Goal: Task Accomplishment & Management: Complete application form

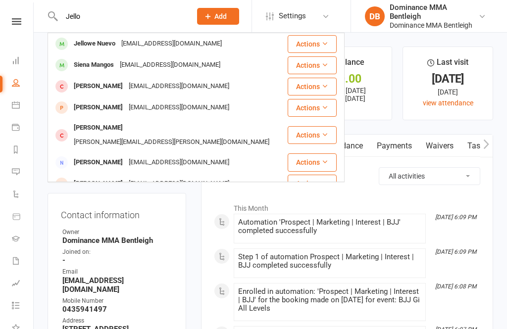
type input "Jello"
click at [141, 46] on div "[EMAIL_ADDRESS][DOMAIN_NAME]" at bounding box center [171, 44] width 106 height 14
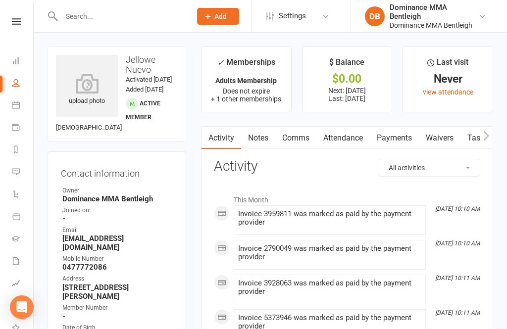
click at [447, 140] on link "Waivers" at bounding box center [440, 138] width 42 height 23
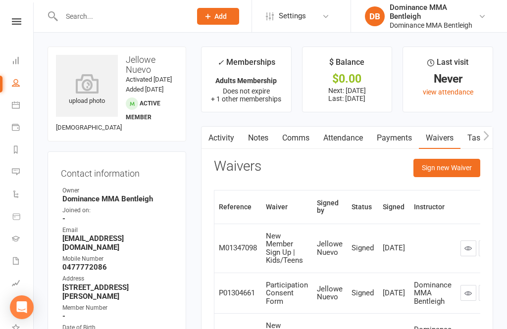
click at [451, 175] on button "Sign new Waiver" at bounding box center [446, 168] width 67 height 18
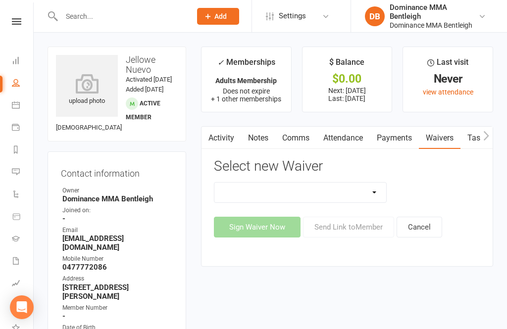
click at [381, 195] on select "Member | Cancellation | Adults Member | Injury Report Form (FOH staff use only)…" at bounding box center [300, 193] width 172 height 20
select select "7799"
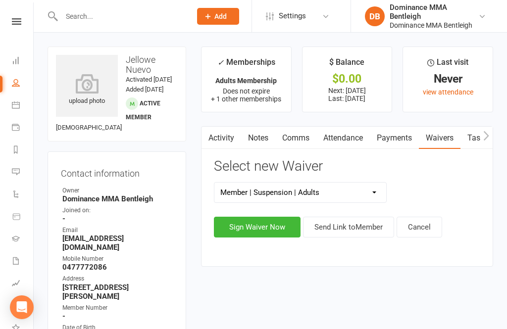
click at [280, 232] on button "Sign Waiver Now" at bounding box center [257, 227] width 87 height 21
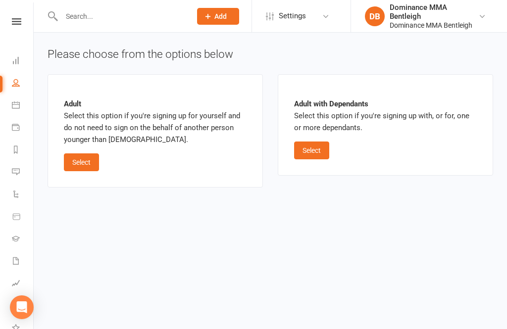
click at [321, 151] on button "Select" at bounding box center [311, 151] width 35 height 18
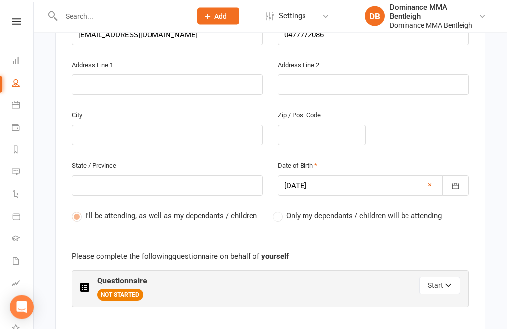
click at [445, 284] on icon "button" at bounding box center [448, 287] width 7 height 7
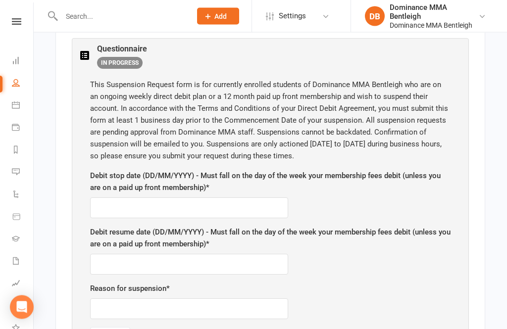
scroll to position [579, 0]
click at [211, 207] on input "text" at bounding box center [189, 207] width 198 height 21
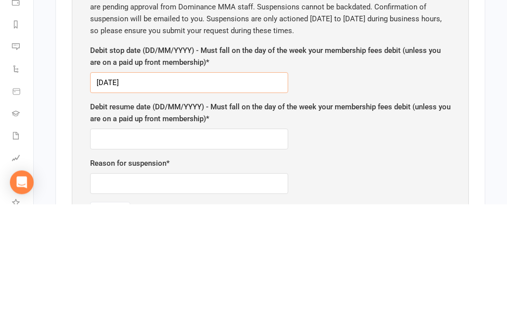
type input "[DATE]"
click at [234, 254] on input "text" at bounding box center [189, 264] width 198 height 21
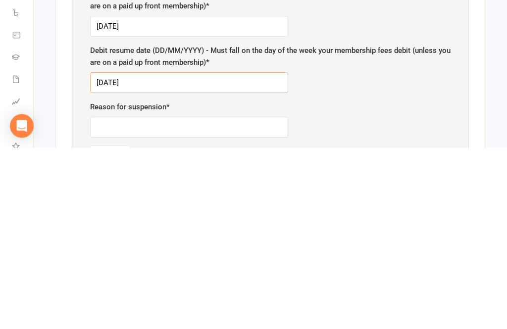
type input "[DATE]"
click at [227, 298] on input "text" at bounding box center [189, 308] width 198 height 21
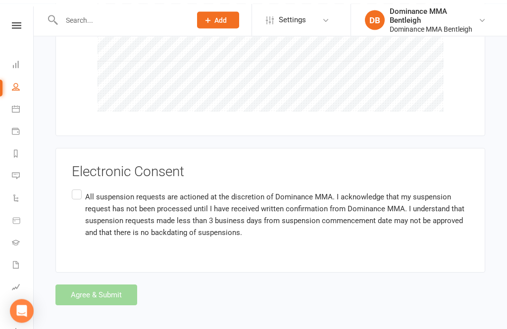
scroll to position [1893, 0]
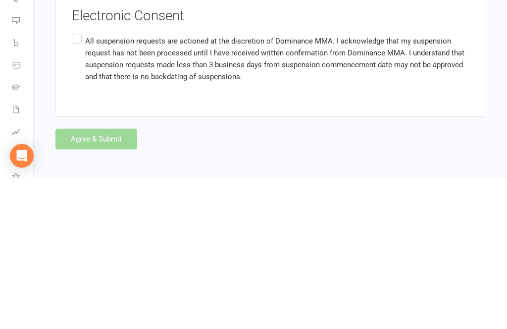
type input "Holiday"
click at [73, 183] on label "All suspension requests are actioned at the discretion of Dominance MMA. I ackn…" at bounding box center [270, 210] width 397 height 55
click at [73, 183] on input "All suspension requests are actioned at the discretion of Dominance MMA. I ackn…" at bounding box center [75, 183] width 6 height 0
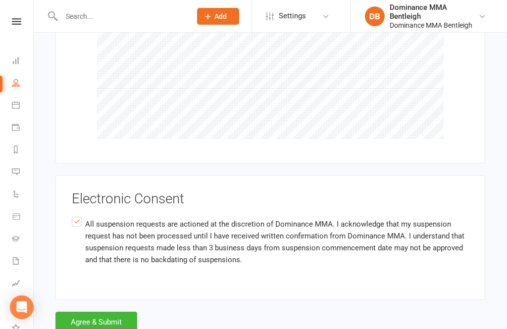
click at [126, 312] on button "Agree & Submit" at bounding box center [96, 322] width 82 height 21
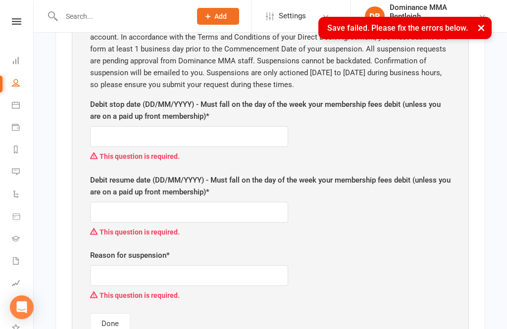
scroll to position [1125, 0]
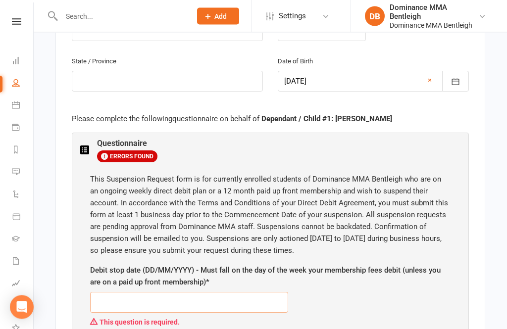
click at [206, 297] on input "text" at bounding box center [189, 302] width 198 height 21
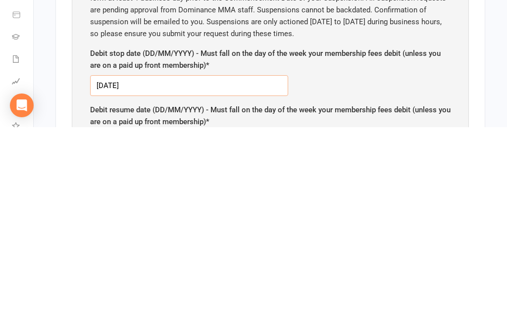
type input "[DATE]"
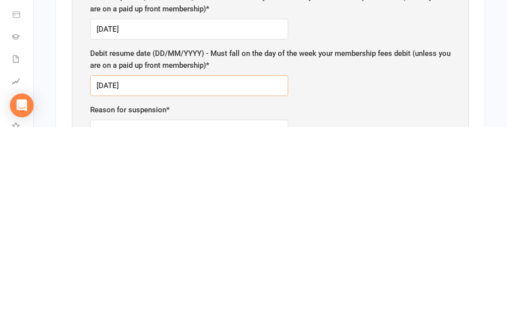
type input "[DATE]"
click at [216, 322] on input "text" at bounding box center [189, 332] width 198 height 21
type input "Holiday"
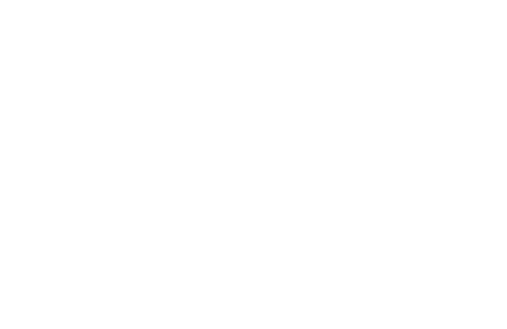
scroll to position [1356, 0]
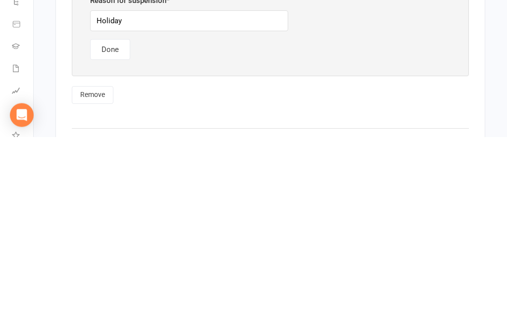
click at [112, 232] on button "Done" at bounding box center [110, 242] width 40 height 21
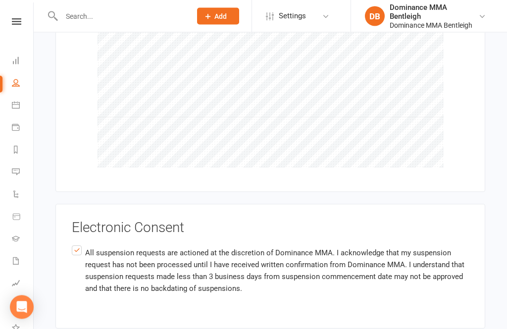
scroll to position [2194, 0]
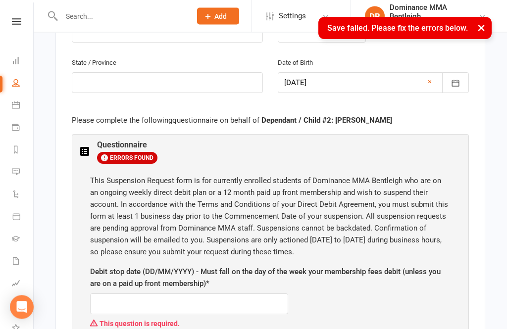
scroll to position [1585, 15]
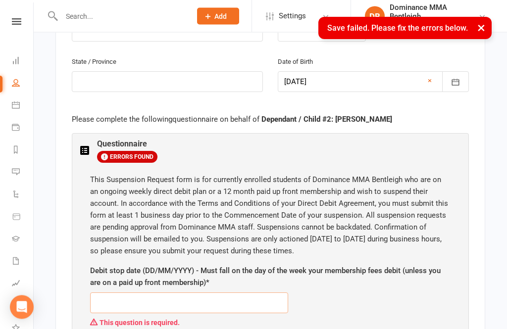
click at [248, 293] on input "text" at bounding box center [189, 303] width 198 height 21
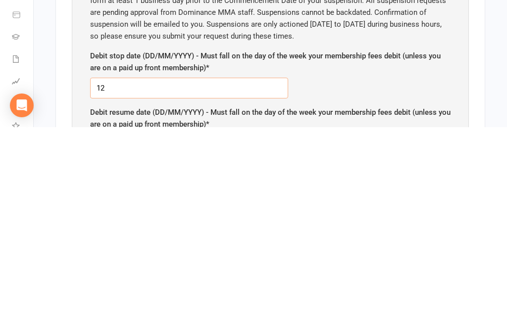
type input "1"
type input "[DATE]"
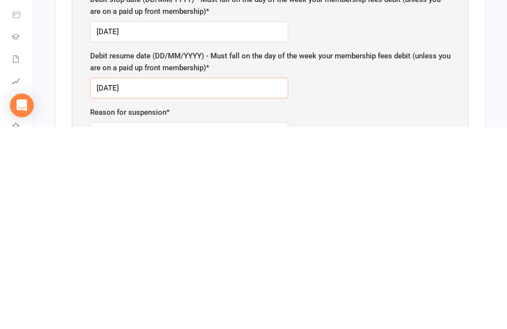
type input "[DATE]"
click at [142, 324] on input "text" at bounding box center [189, 334] width 198 height 21
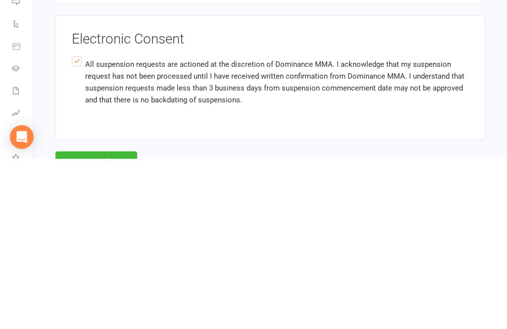
type input "Holiday"
click at [117, 322] on button "Agree & Submit" at bounding box center [96, 332] width 82 height 21
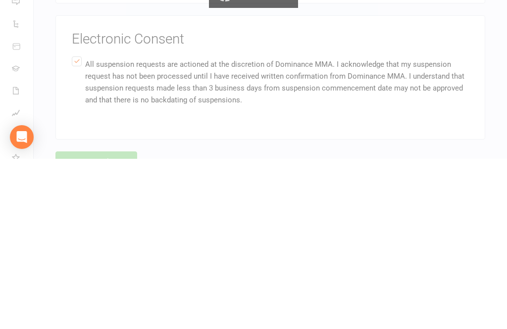
scroll to position [2151, 0]
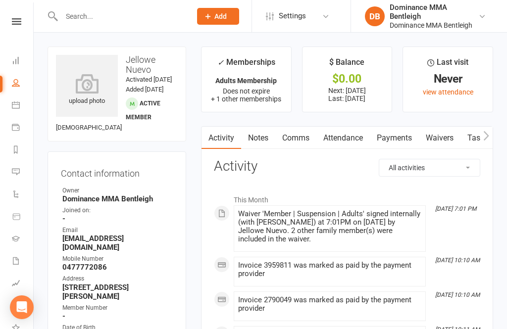
scroll to position [32, 0]
